Goal: Book appointment/travel/reservation

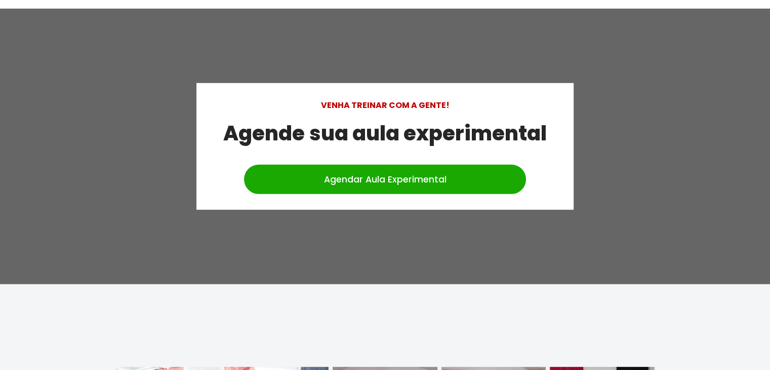
scroll to position [3029, 0]
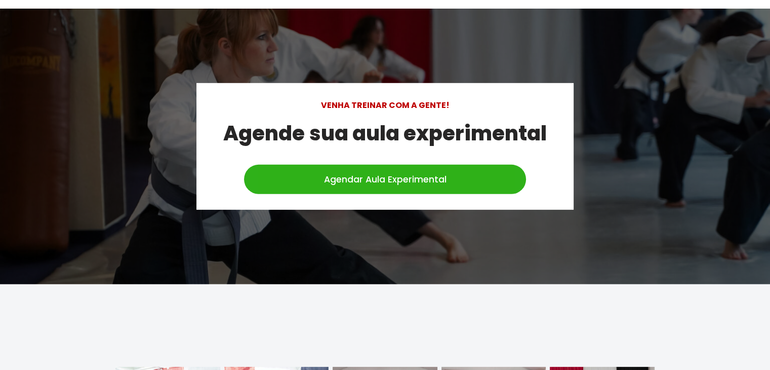
click at [379, 165] on link "Agendar Aula Experimental" at bounding box center [385, 179] width 282 height 29
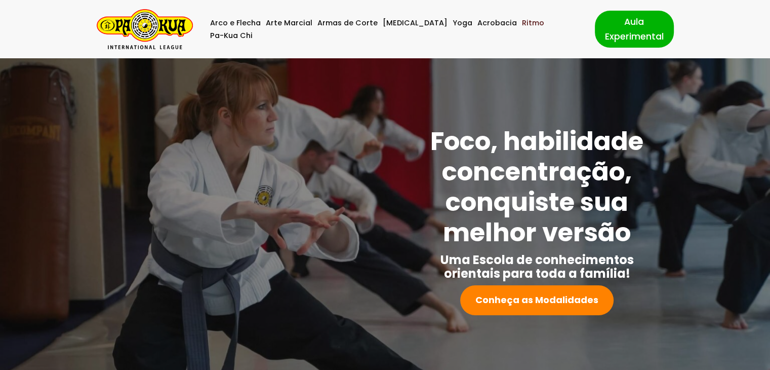
click at [522, 29] on link "Ritmo" at bounding box center [533, 23] width 22 height 13
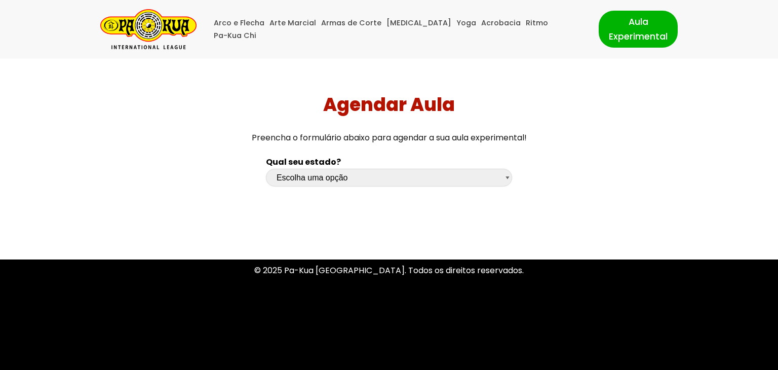
click at [339, 175] on select "Escolha uma opção Rio Grande do Sul Santa Catarina Paraná São Paulo Rio de Jane…" at bounding box center [389, 178] width 246 height 18
